Goal: Navigation & Orientation: Find specific page/section

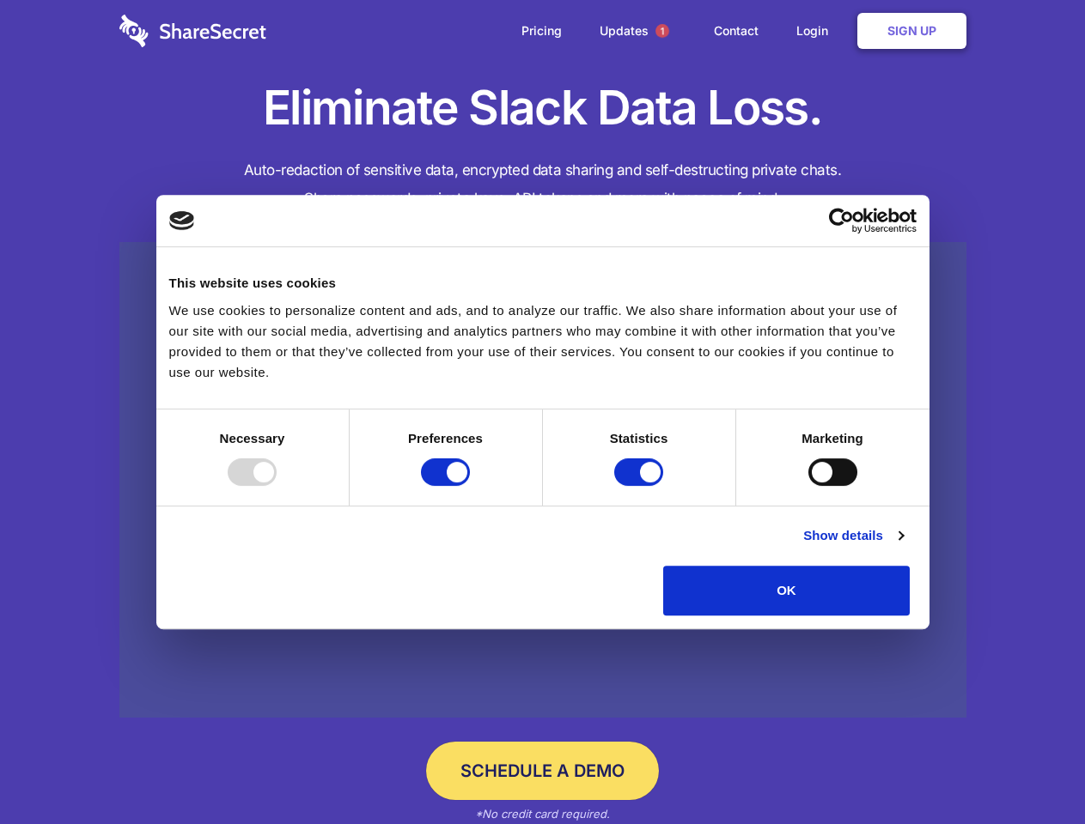
click at [277, 486] on div at bounding box center [252, 472] width 49 height 27
click at [470, 486] on input "Preferences" at bounding box center [445, 472] width 49 height 27
checkbox input "false"
click at [641, 486] on input "Statistics" at bounding box center [638, 472] width 49 height 27
checkbox input "false"
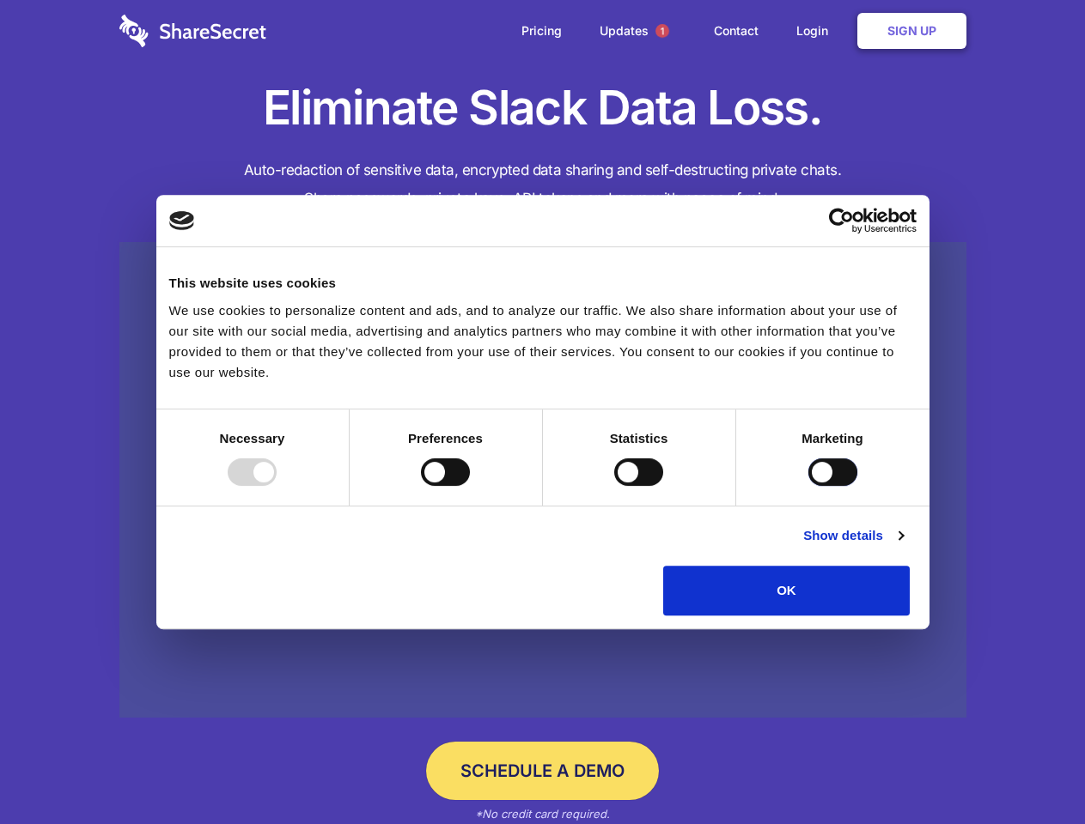
click at [808, 486] on input "Marketing" at bounding box center [832, 472] width 49 height 27
checkbox input "true"
click at [903, 546] on link "Show details" at bounding box center [853, 536] width 100 height 21
click at [0, 0] on li "Necessary 7 Necessary cookies help make a website usable by enabling basic func…" at bounding box center [0, 0] width 0 height 0
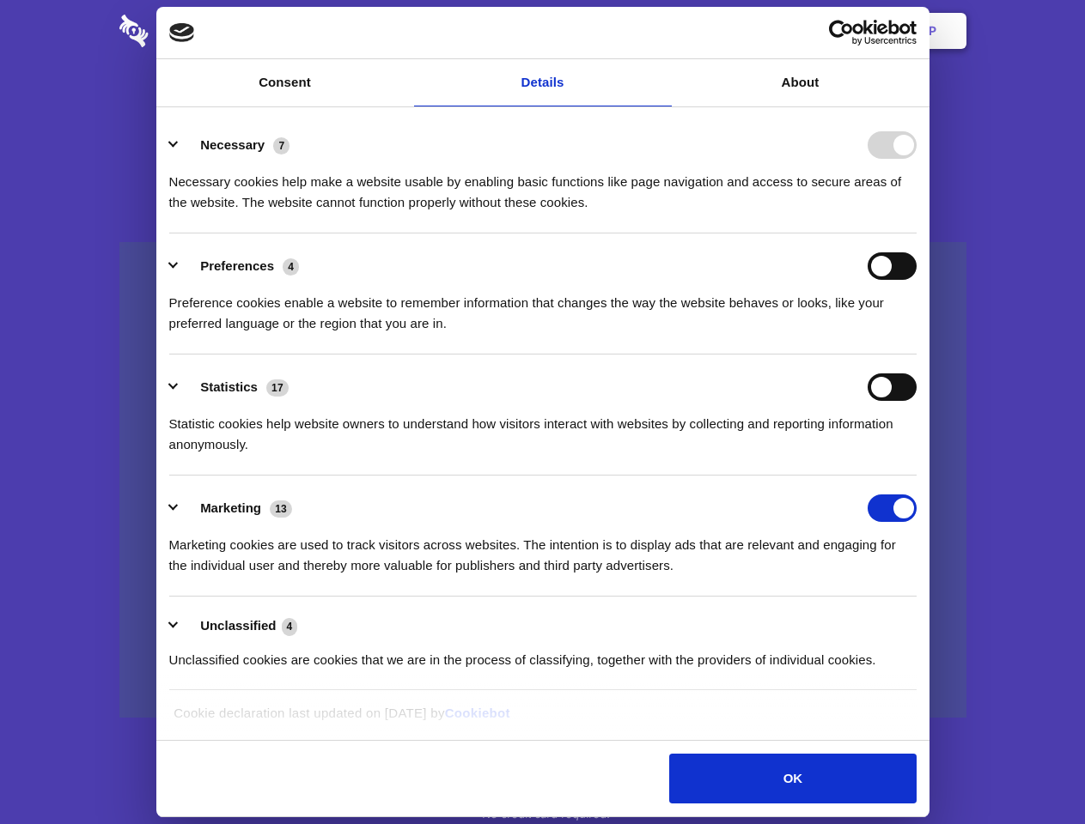
click at [661, 31] on span "1" at bounding box center [662, 31] width 14 height 14
